Goal: Find specific page/section: Find specific page/section

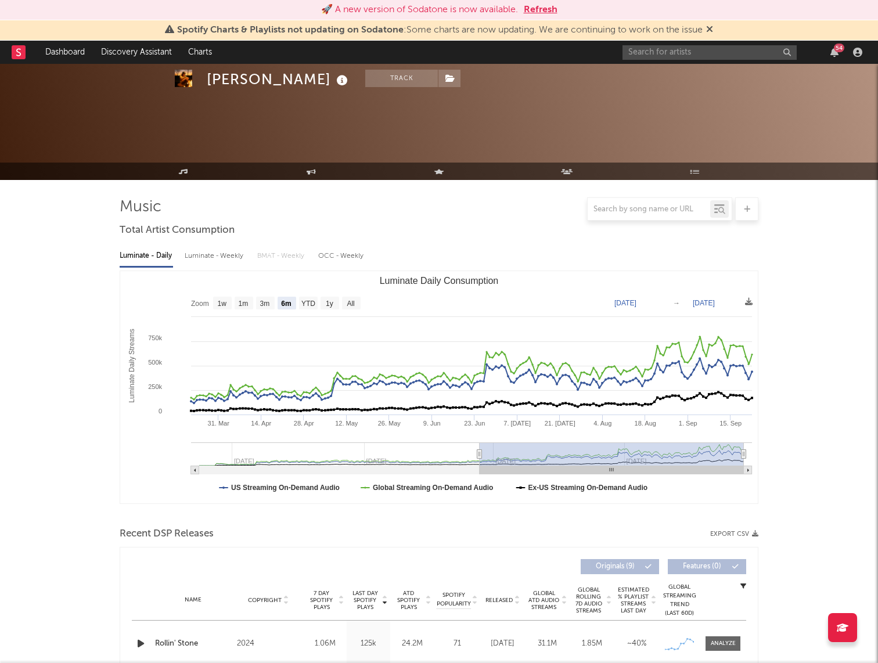
select select "6m"
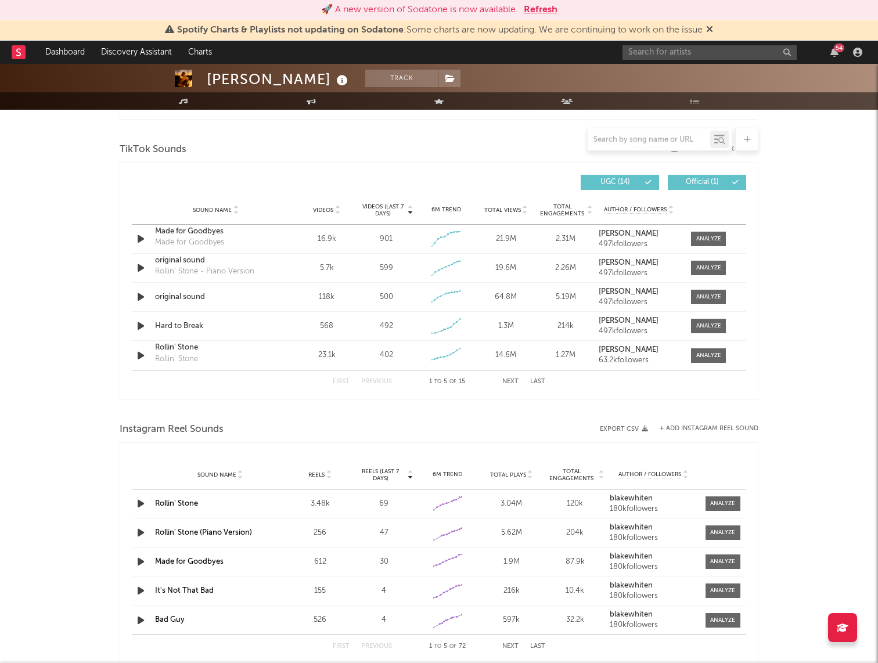
click at [659, 134] on div at bounding box center [649, 139] width 123 height 15
click at [659, 138] on input "text" at bounding box center [649, 139] width 123 height 9
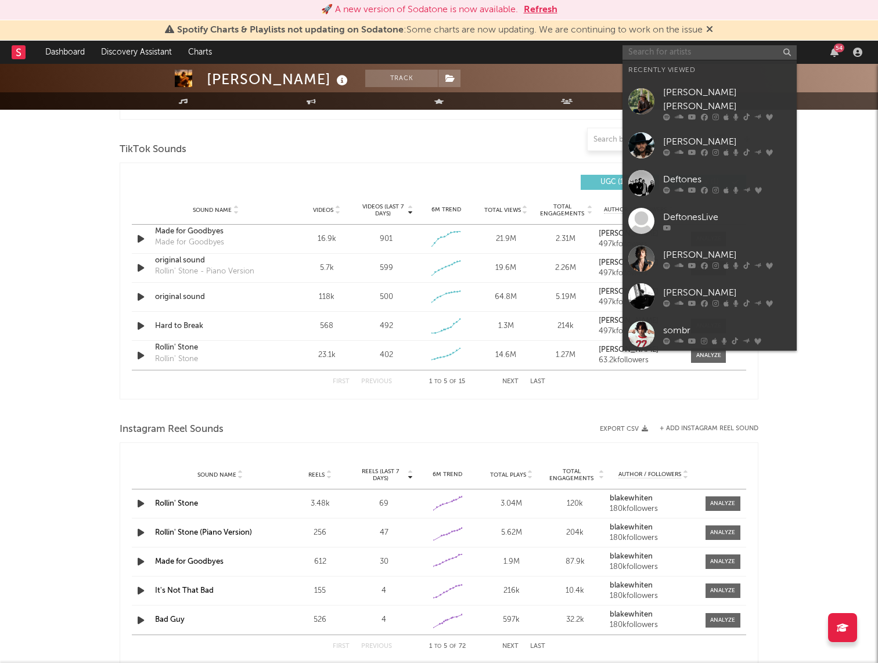
click at [683, 50] on input "text" at bounding box center [710, 52] width 174 height 15
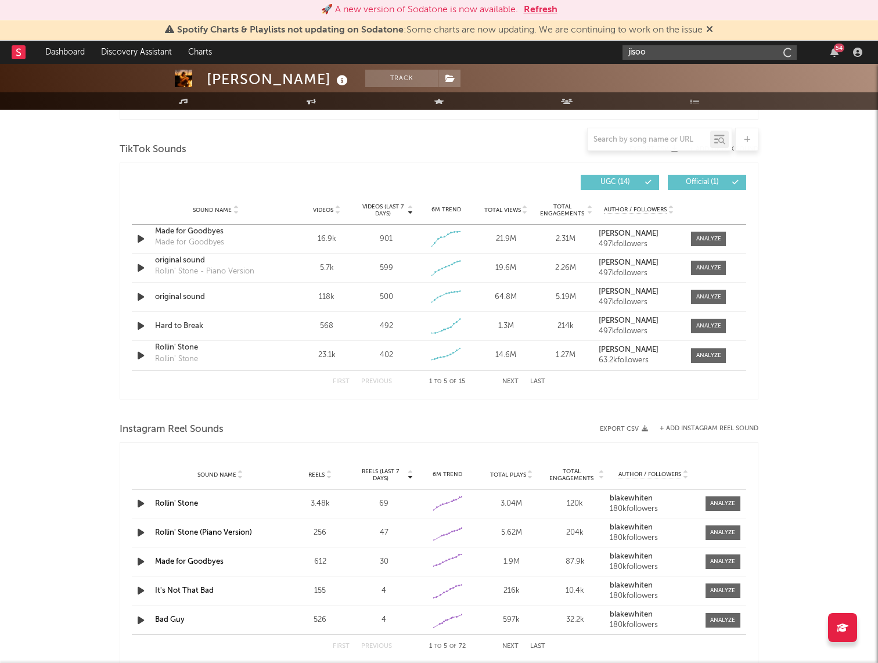
type input "jisoo"
click at [679, 52] on input "jisoo" at bounding box center [710, 52] width 174 height 15
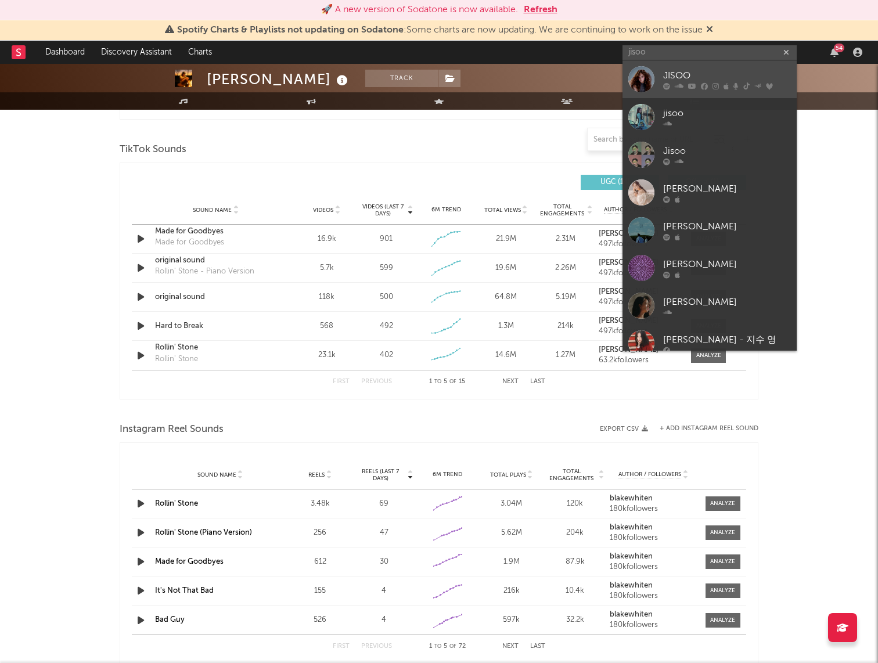
click at [676, 74] on div "JISOO" at bounding box center [727, 76] width 128 height 14
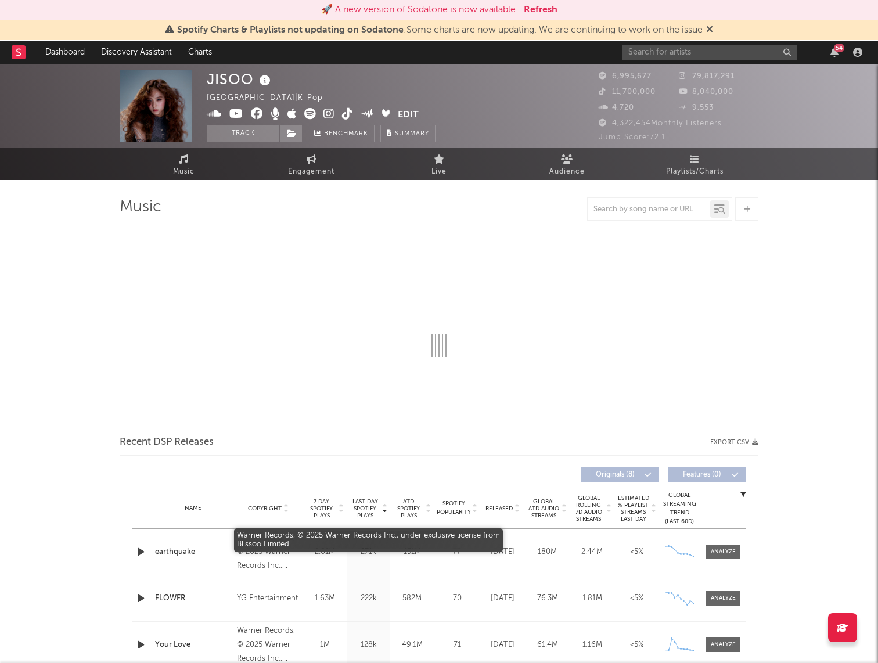
select select "6m"
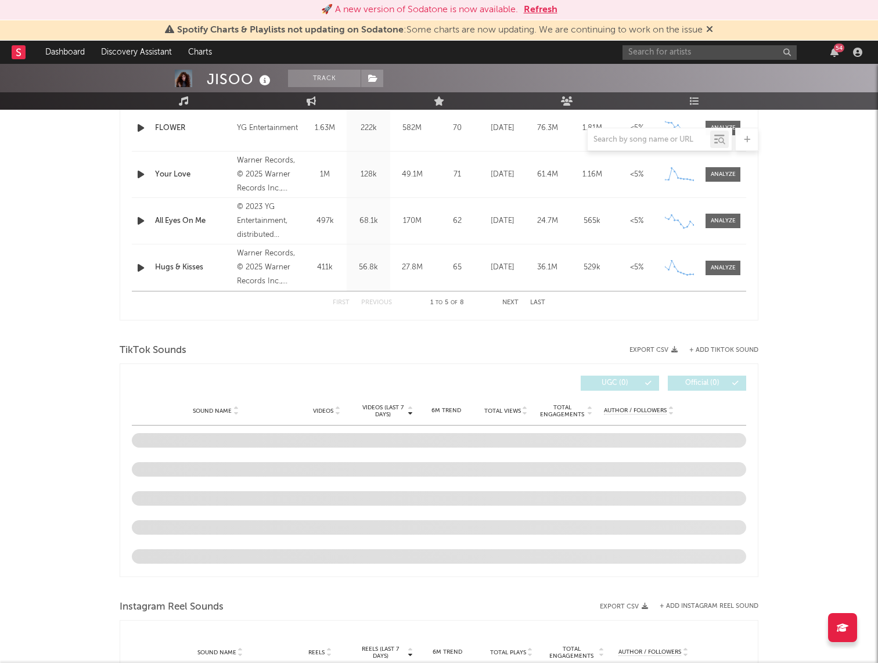
scroll to position [593, 0]
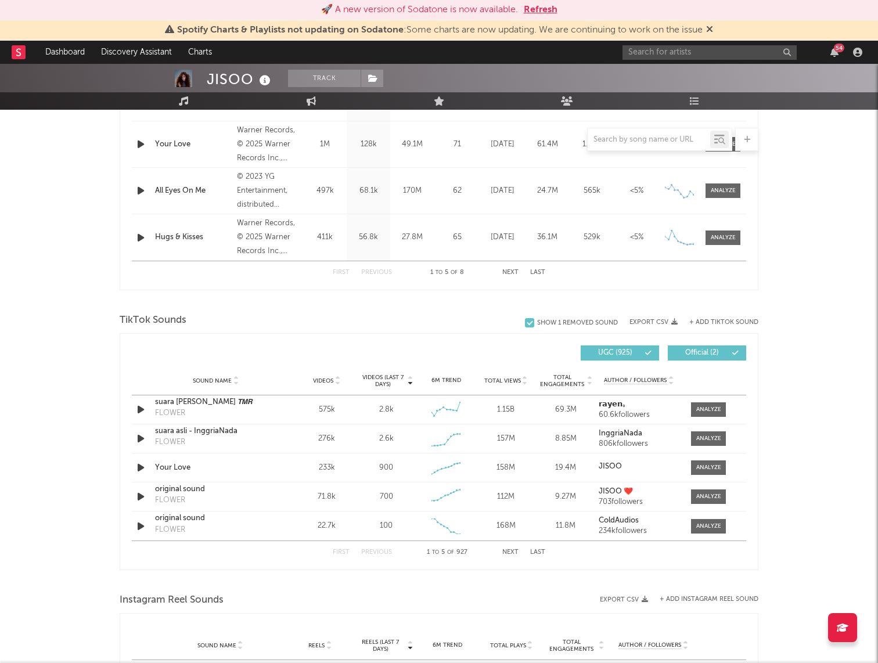
click at [410, 381] on icon at bounding box center [411, 378] width 6 height 5
click at [408, 376] on icon at bounding box center [411, 378] width 6 height 5
click at [635, 137] on input "text" at bounding box center [649, 139] width 123 height 9
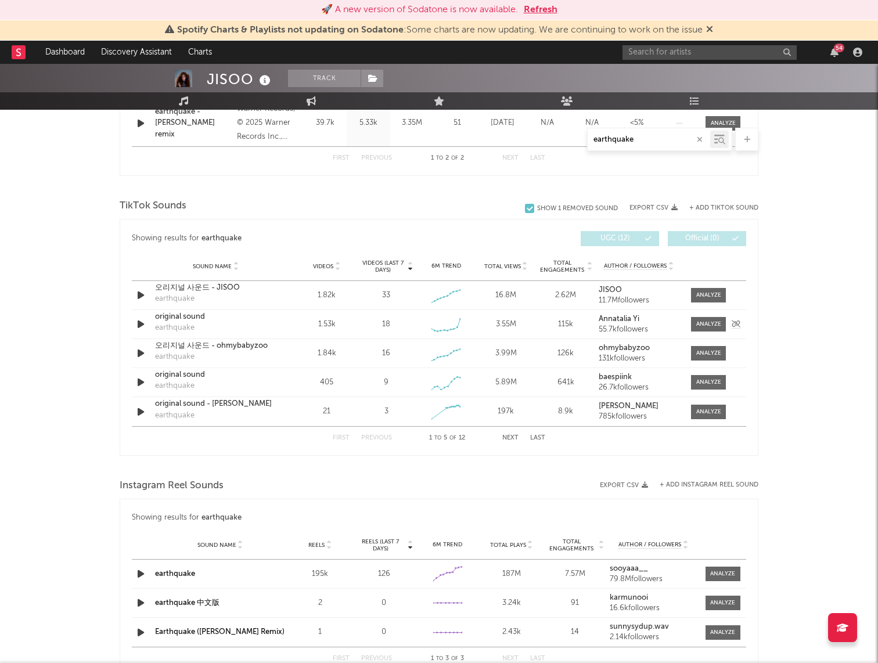
scroll to position [569, 0]
type input "earthquake"
click at [667, 50] on input "text" at bounding box center [710, 52] width 174 height 15
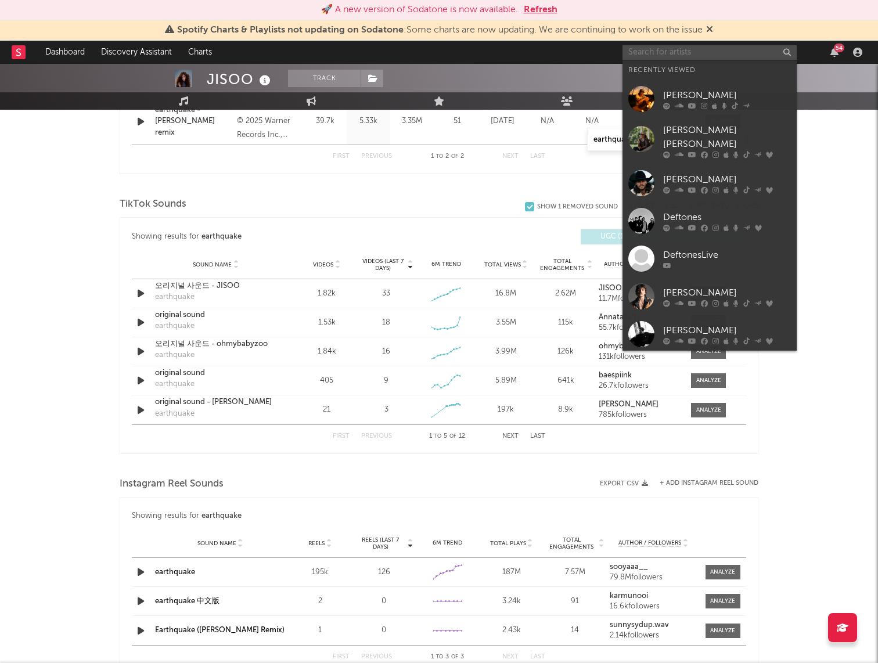
click at [667, 50] on input "text" at bounding box center [710, 52] width 174 height 15
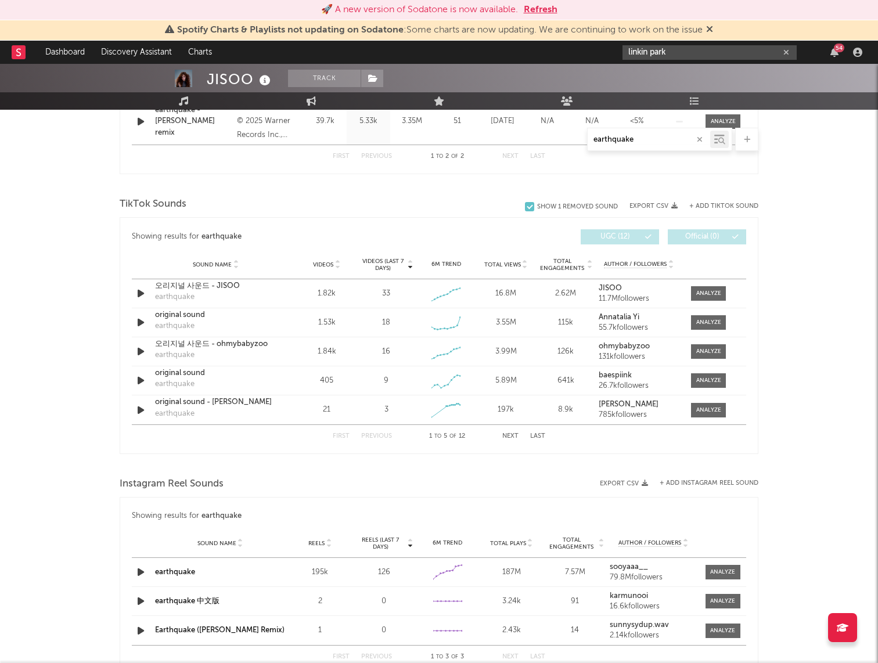
type input "linkin park"
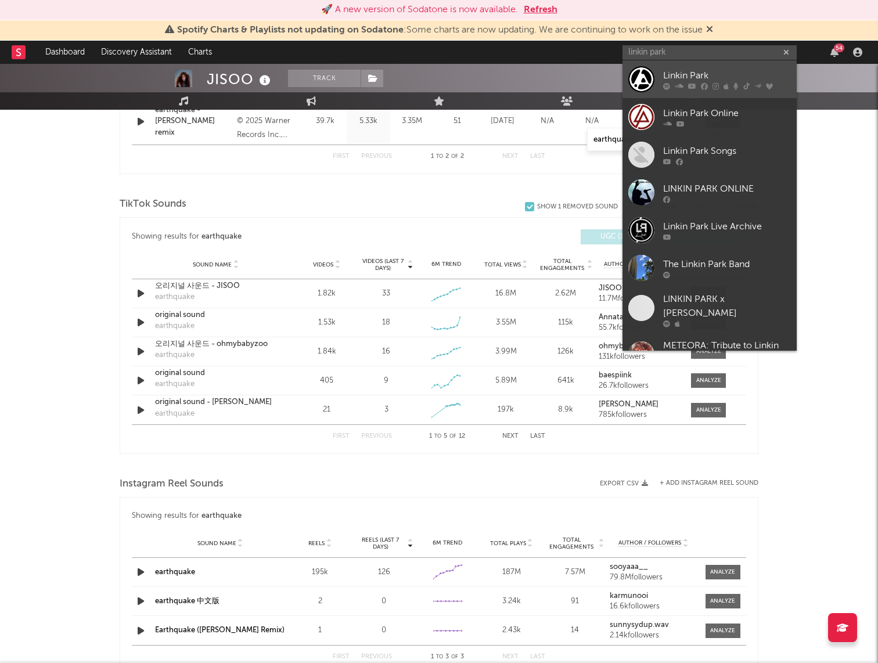
click at [675, 76] on div "Linkin Park" at bounding box center [727, 76] width 128 height 14
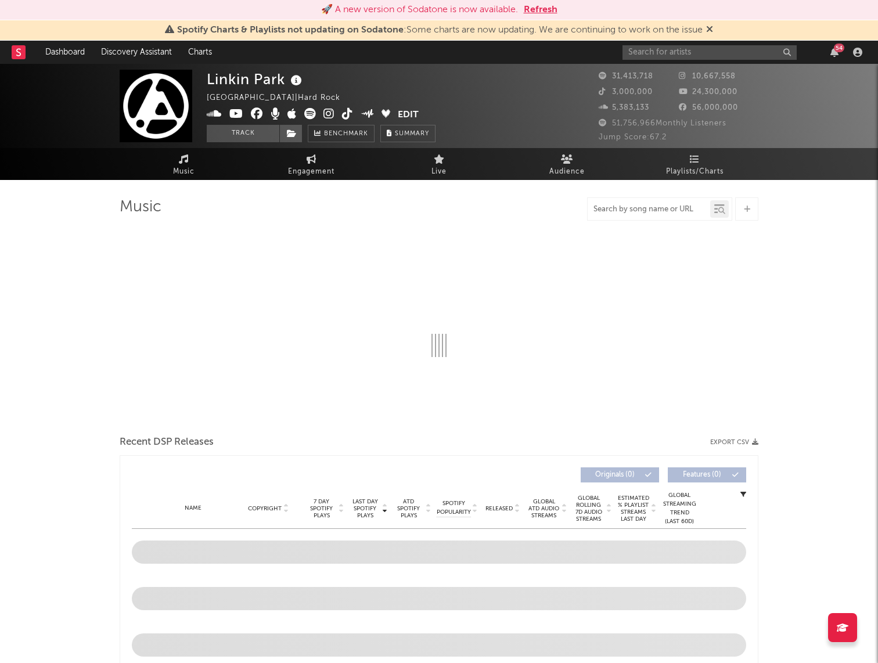
click at [654, 206] on input "text" at bounding box center [649, 209] width 123 height 9
type input "i"
select select "6m"
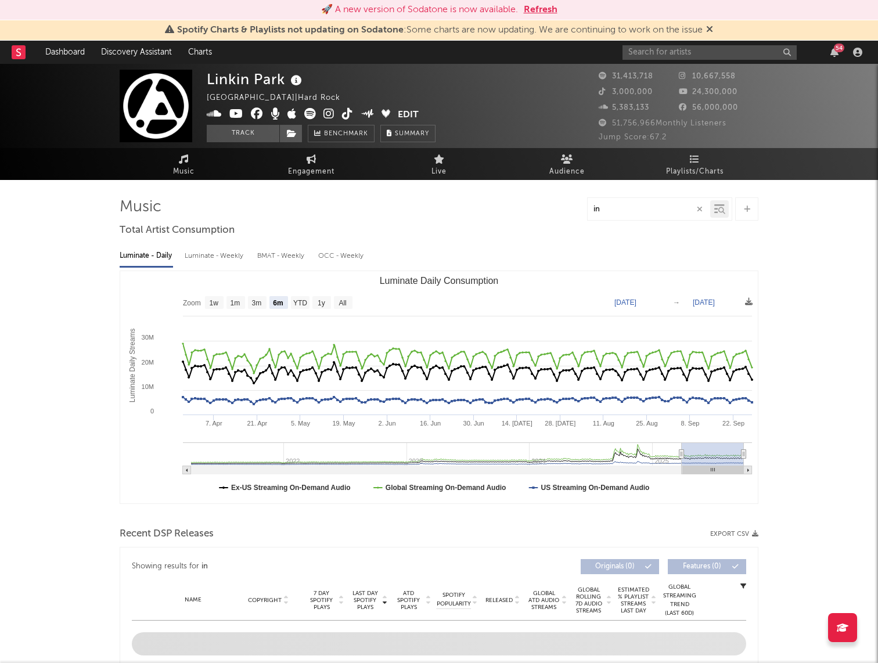
type input "i"
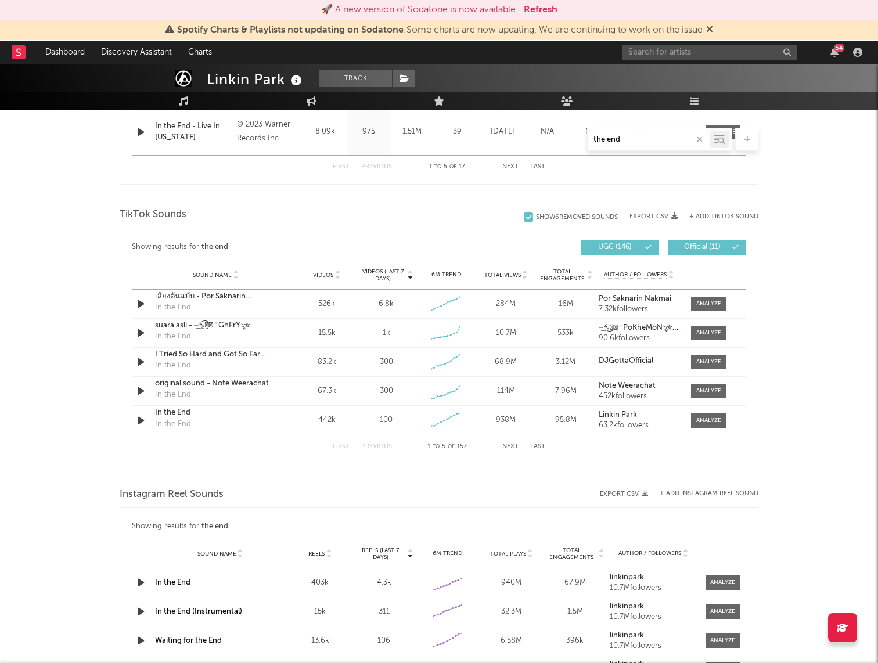
scroll to position [686, 0]
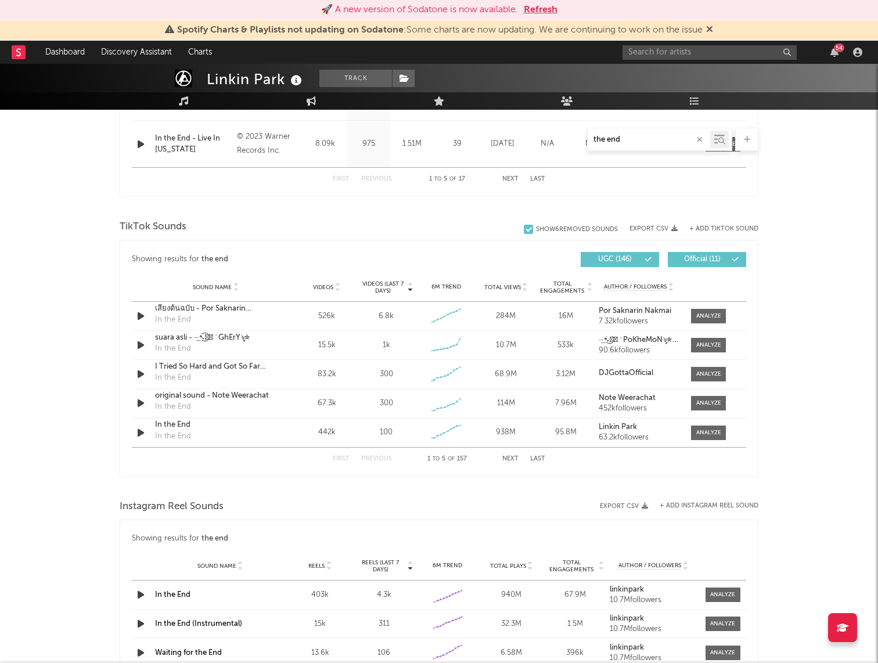
click at [593, 141] on input "the end" at bounding box center [649, 139] width 123 height 9
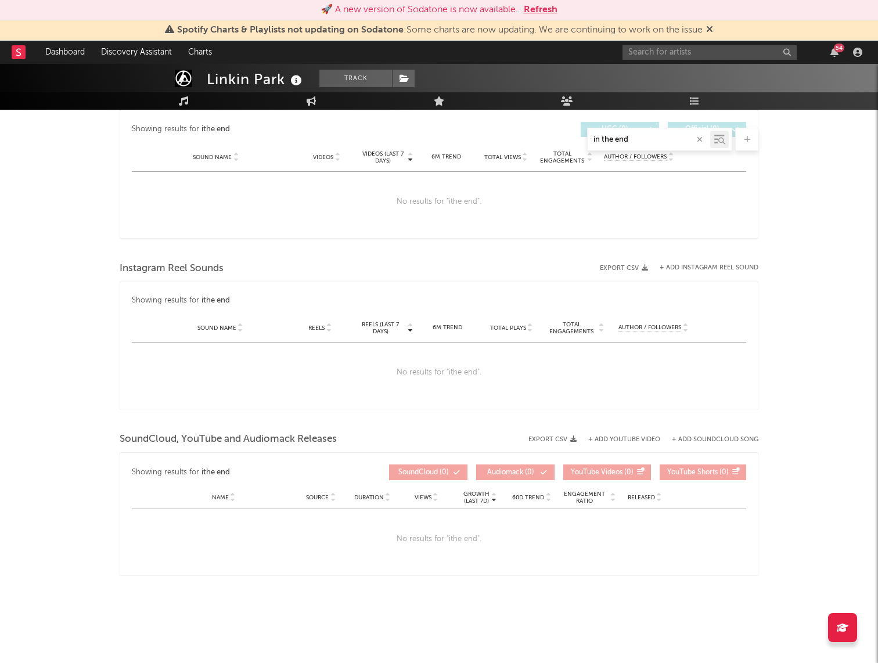
type input "in the end"
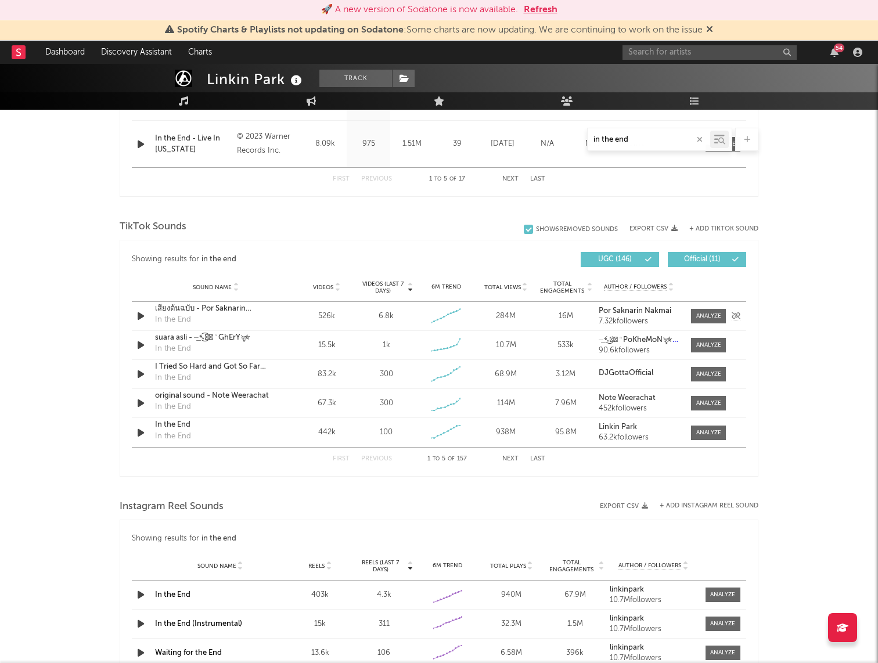
click at [229, 309] on div "เสียงต้นฉบับ - Por Saknarin [GEOGRAPHIC_DATA]" at bounding box center [215, 309] width 121 height 12
click at [512, 459] on button "Next" at bounding box center [510, 459] width 16 height 6
click at [512, 458] on button "Next" at bounding box center [510, 459] width 16 height 6
click at [513, 458] on button "Next" at bounding box center [510, 459] width 16 height 6
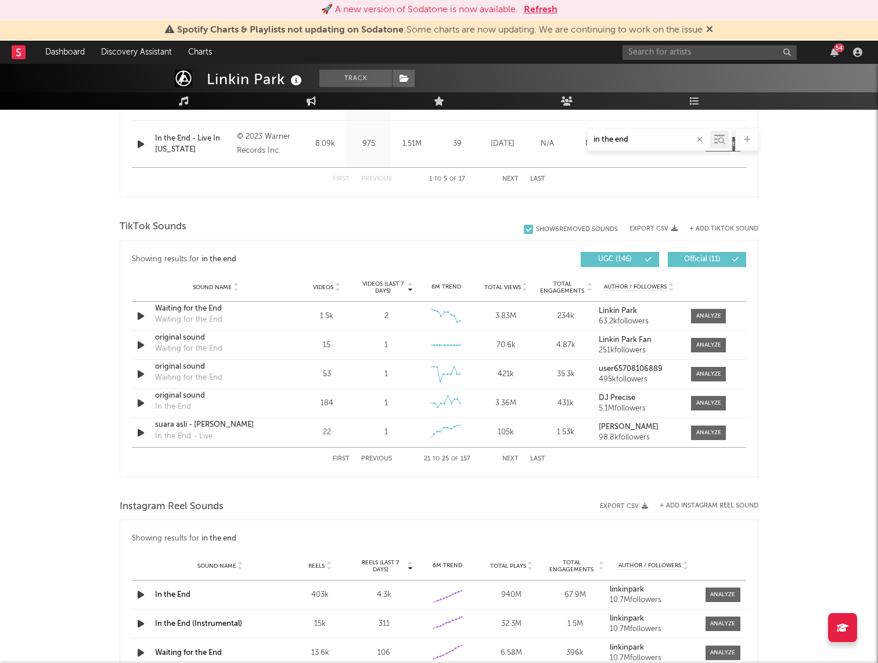
click at [513, 458] on button "Next" at bounding box center [510, 459] width 16 height 6
click at [512, 458] on button "Next" at bounding box center [510, 459] width 16 height 6
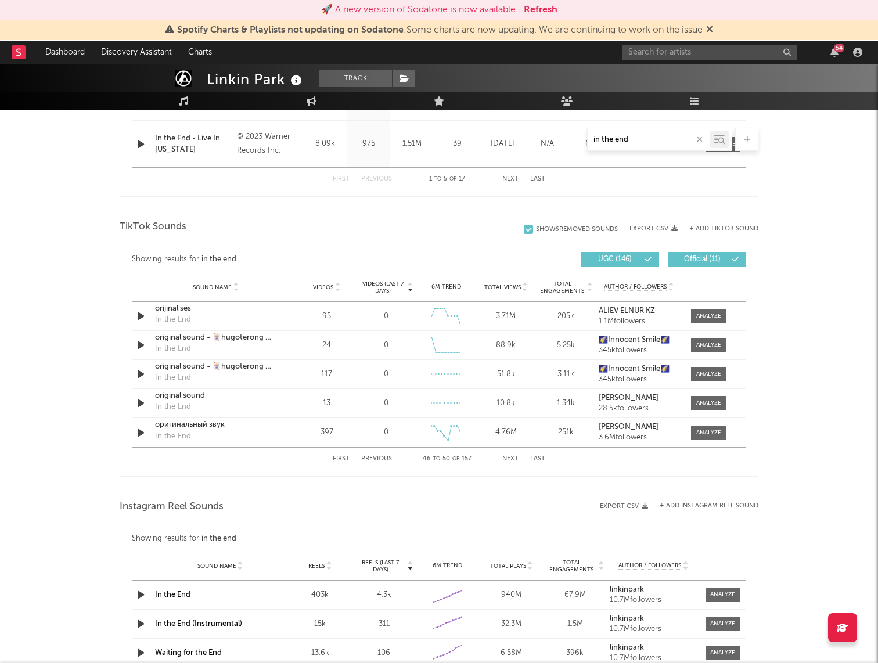
click at [512, 458] on button "Next" at bounding box center [510, 459] width 16 height 6
click at [342, 457] on button "First" at bounding box center [341, 459] width 17 height 6
